Goal: Transaction & Acquisition: Book appointment/travel/reservation

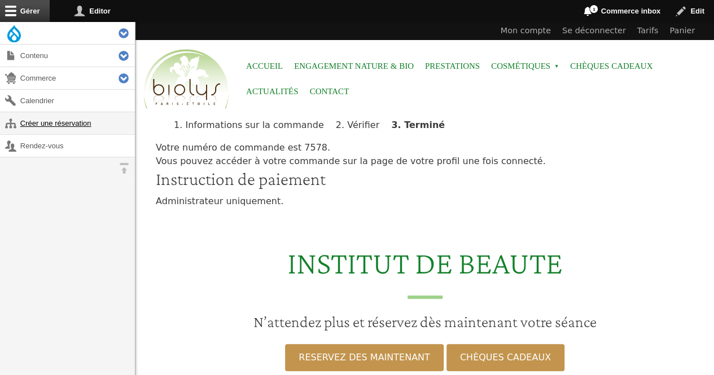
drag, startPoint x: 0, startPoint y: 0, endPoint x: 82, endPoint y: 119, distance: 144.8
click at [82, 119] on link "Créer une réservation" at bounding box center [67, 123] width 135 height 22
click at [84, 122] on link "Créer une réservation" at bounding box center [67, 123] width 135 height 22
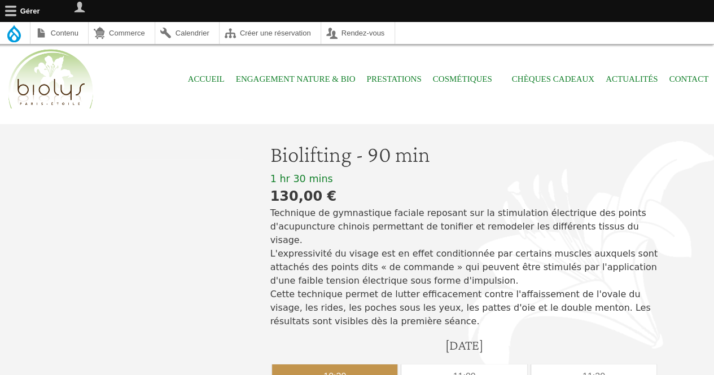
click at [364, 364] on div "10:30" at bounding box center [334, 376] width 125 height 25
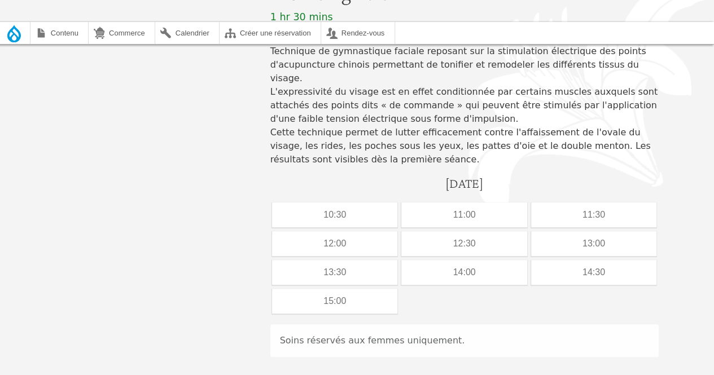
scroll to position [236, 0]
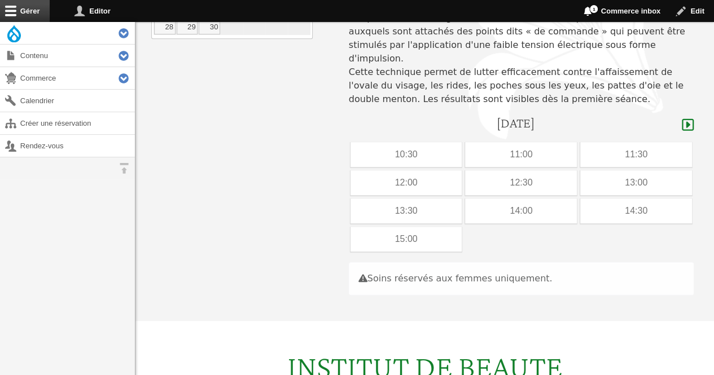
click at [351, 121] on div "vendredi, 12 septembre 2025" at bounding box center [521, 125] width 345 height 21
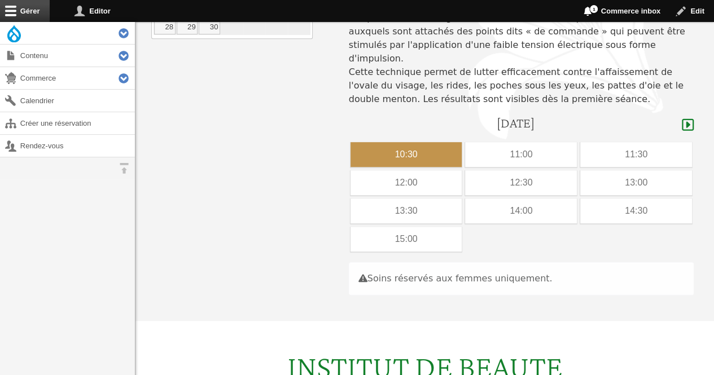
click at [379, 142] on div "10:30" at bounding box center [406, 154] width 112 height 25
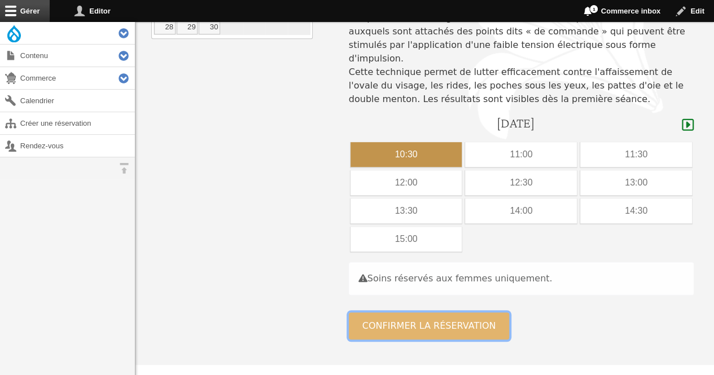
click at [390, 315] on button "Confirmer la réservation" at bounding box center [429, 326] width 161 height 27
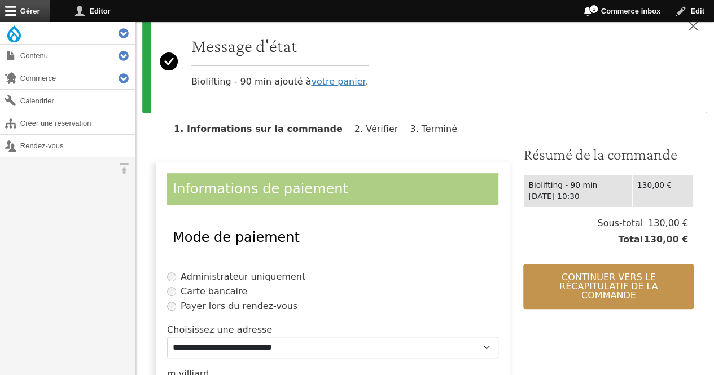
scroll to position [133, 0]
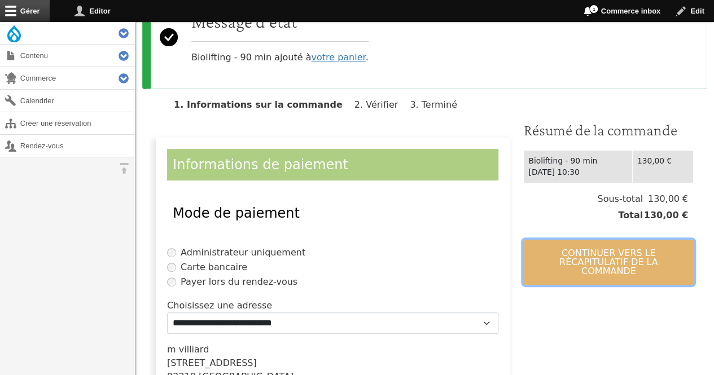
click at [578, 254] on button "Continuer vers le récapitulatif de la commande" at bounding box center [608, 262] width 170 height 45
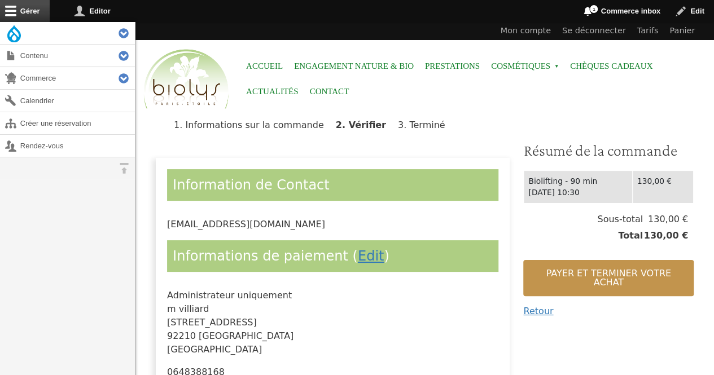
click at [578, 254] on div "Payer et terminer votre achat Retour" at bounding box center [608, 285] width 170 height 67
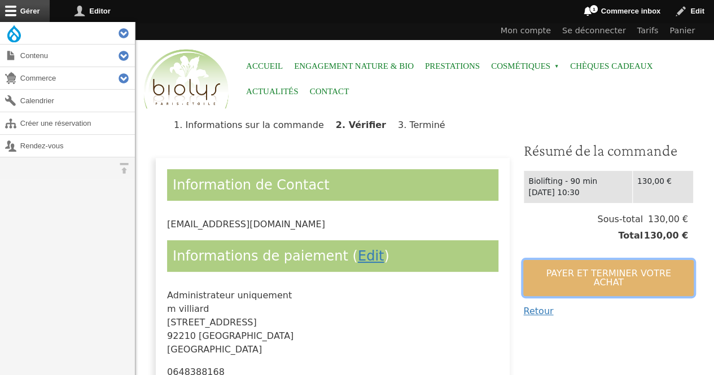
click at [573, 269] on button "Payer et terminer votre achat" at bounding box center [608, 278] width 170 height 36
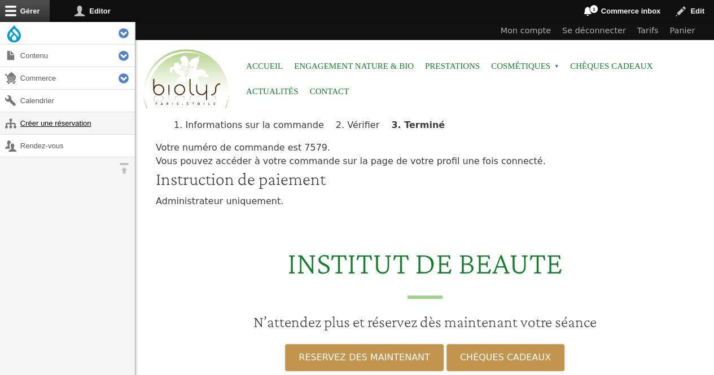
click at [71, 132] on link "Créer une réservation" at bounding box center [67, 123] width 135 height 22
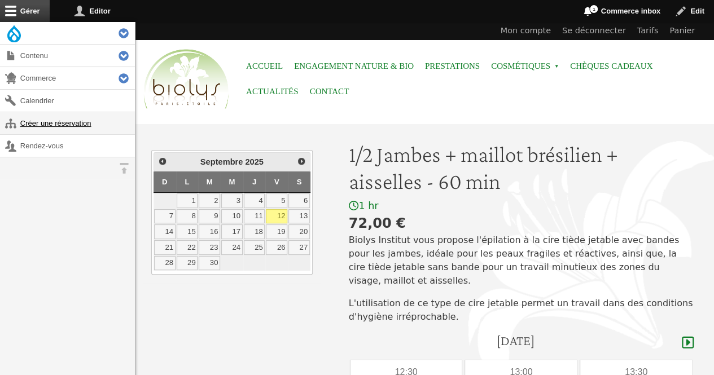
click at [98, 115] on link "Créer une réservation" at bounding box center [67, 123] width 135 height 22
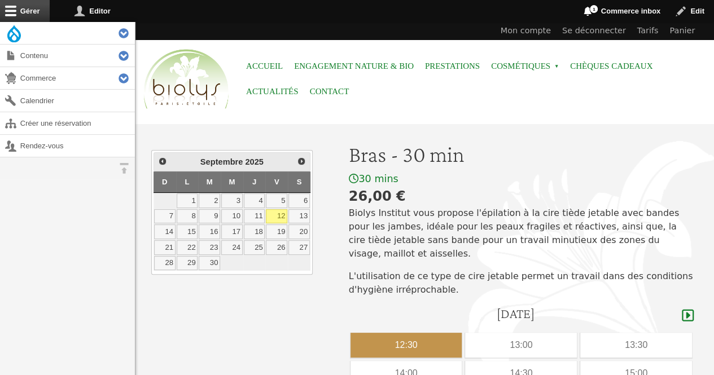
click at [440, 333] on div "12:30" at bounding box center [406, 345] width 112 height 25
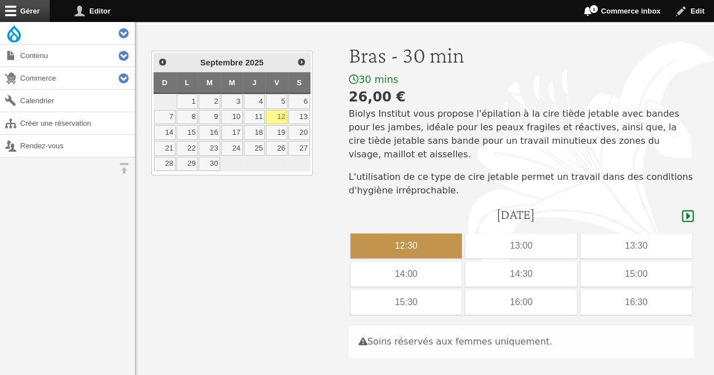
scroll to position [131, 0]
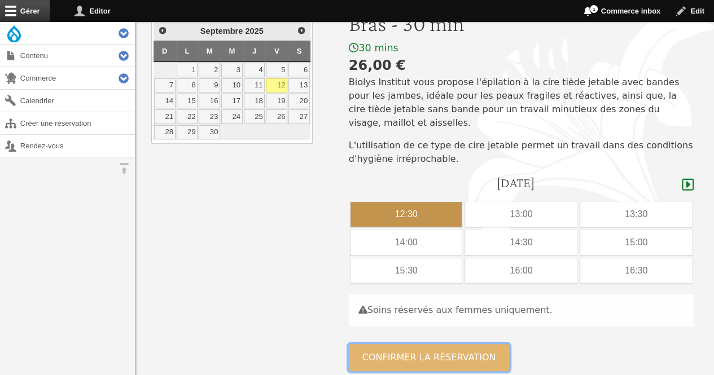
click at [446, 344] on button "Confirmer la réservation" at bounding box center [429, 357] width 161 height 27
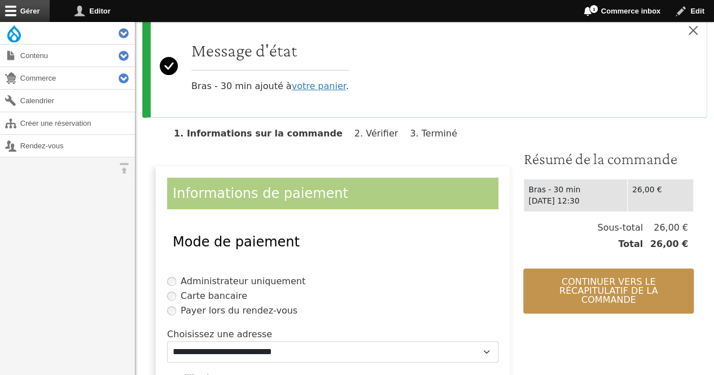
scroll to position [132, 0]
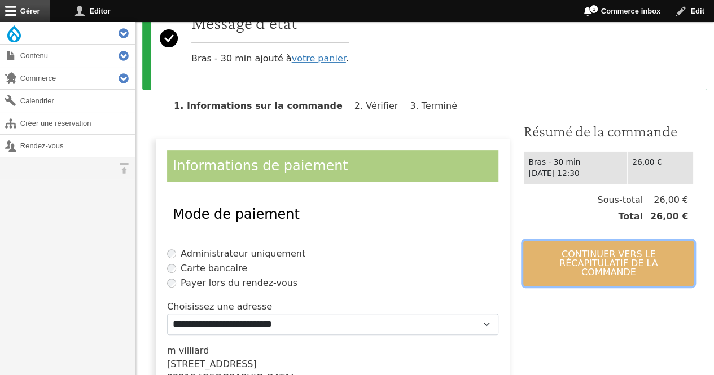
click at [622, 248] on button "Continuer vers le récapitulatif de la commande" at bounding box center [608, 263] width 170 height 45
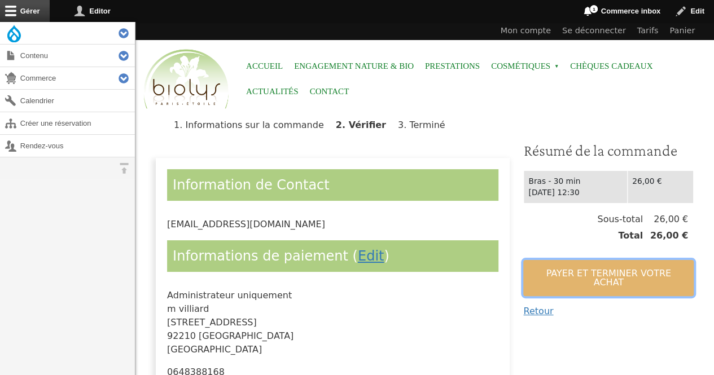
click at [607, 285] on button "Payer et terminer votre achat" at bounding box center [608, 278] width 170 height 36
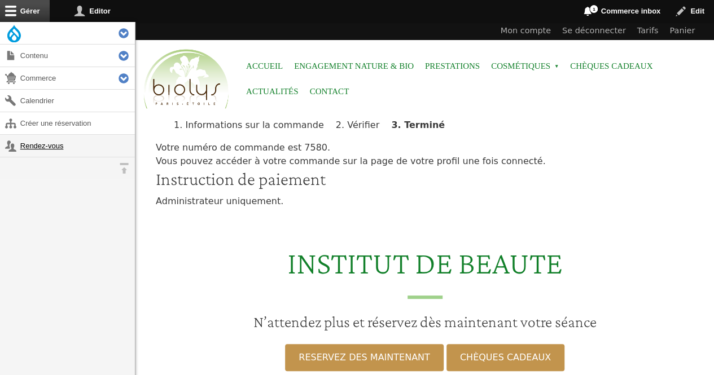
click at [38, 149] on link "Rendez-vous" at bounding box center [67, 146] width 135 height 22
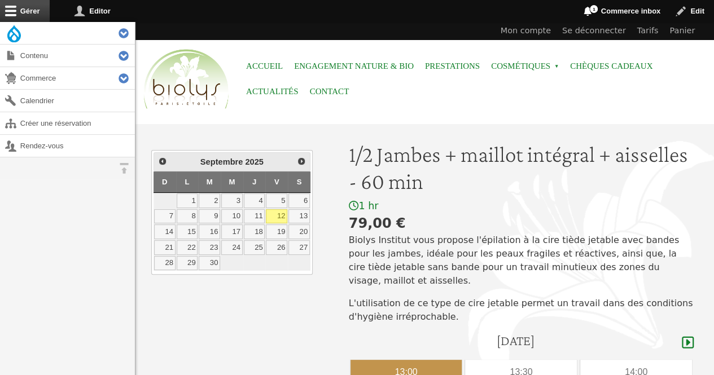
click at [398, 363] on div "13:00" at bounding box center [406, 372] width 112 height 25
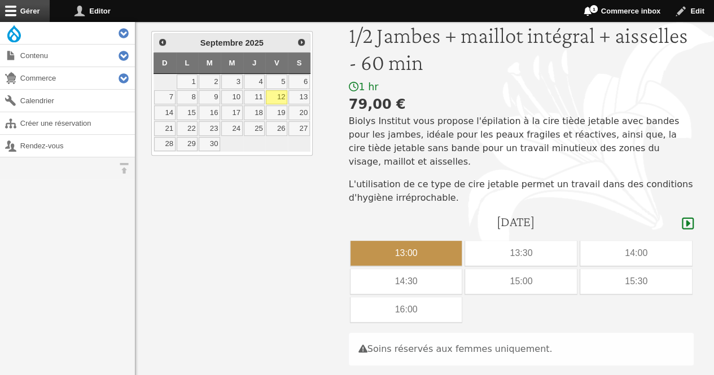
scroll to position [140, 0]
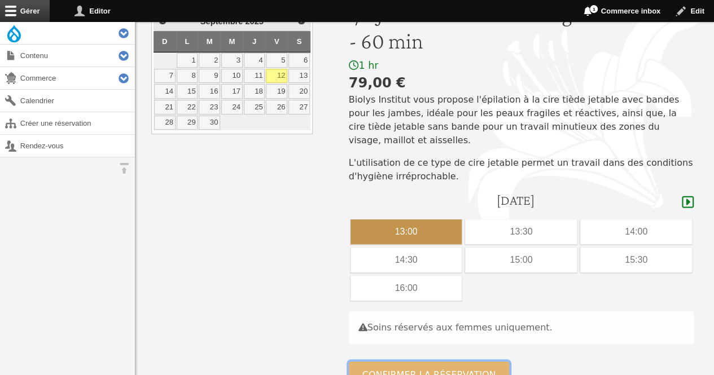
click at [460, 368] on button "Confirmer la réservation" at bounding box center [429, 375] width 161 height 27
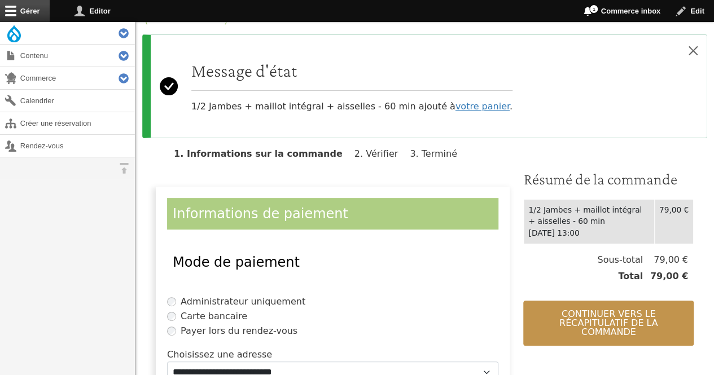
scroll to position [132, 0]
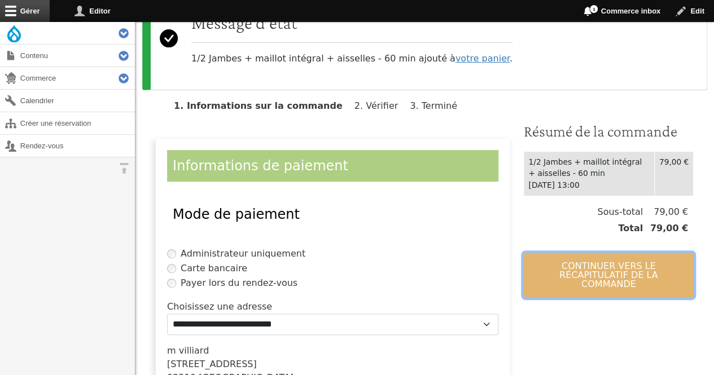
click at [620, 269] on button "Continuer vers le récapitulatif de la commande" at bounding box center [608, 275] width 170 height 45
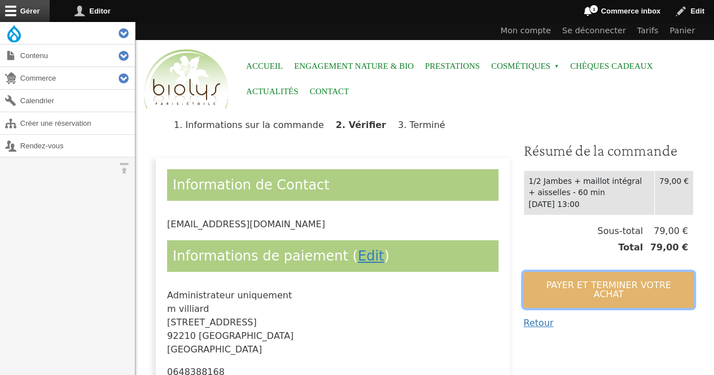
click at [615, 279] on button "Payer et terminer votre achat" at bounding box center [608, 290] width 170 height 36
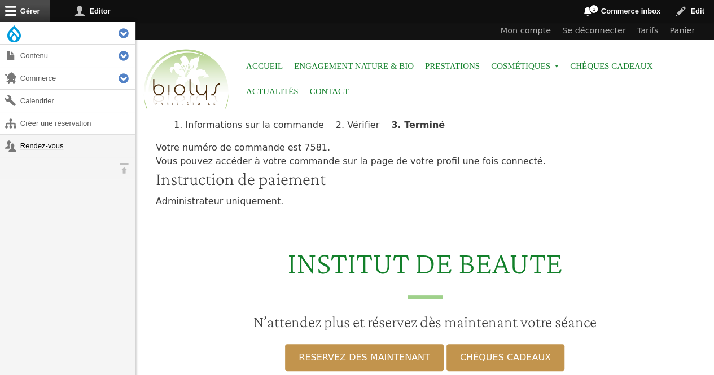
click at [21, 139] on link "Rendez-vous" at bounding box center [67, 146] width 135 height 22
